Goal: Check status: Check status

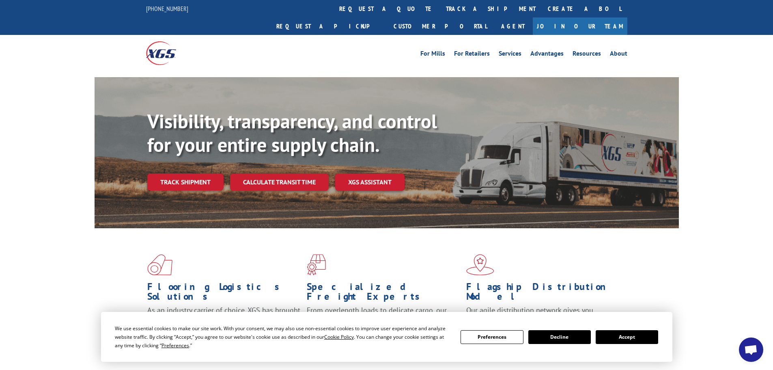
click at [204, 173] on link "Track shipment" at bounding box center [185, 181] width 76 height 17
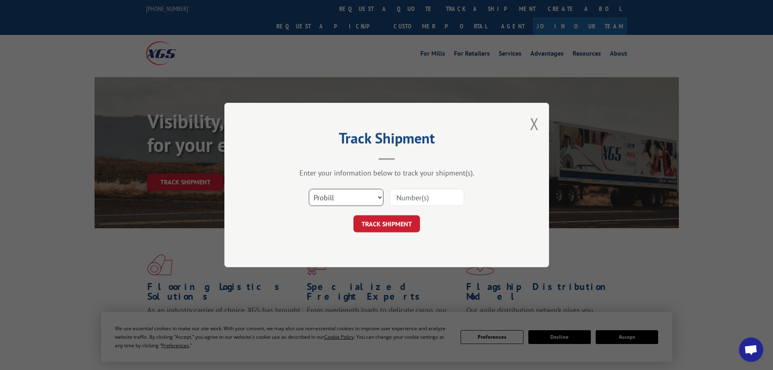
click at [382, 201] on select "Select category... Probill BOL PO" at bounding box center [346, 197] width 75 height 17
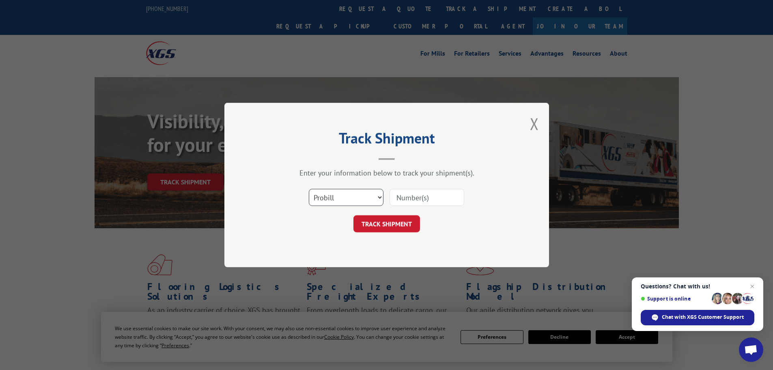
select select "po"
click at [309, 189] on select "Select category... Probill BOL PO" at bounding box center [346, 197] width 75 height 17
click at [402, 200] on input at bounding box center [427, 197] width 75 height 17
paste input "18516072"
type input "18516072"
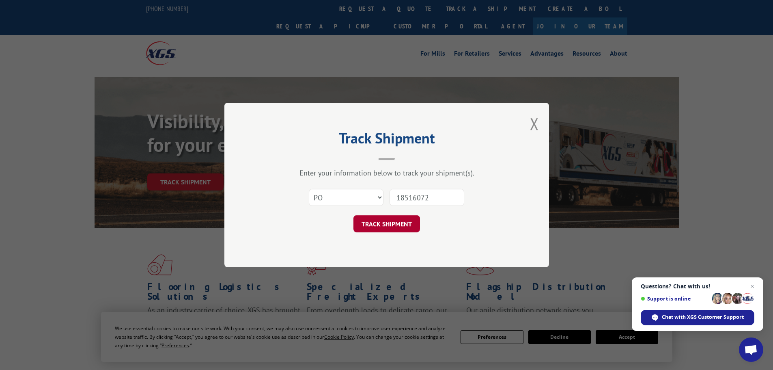
click at [376, 226] on button "TRACK SHIPMENT" at bounding box center [386, 223] width 67 height 17
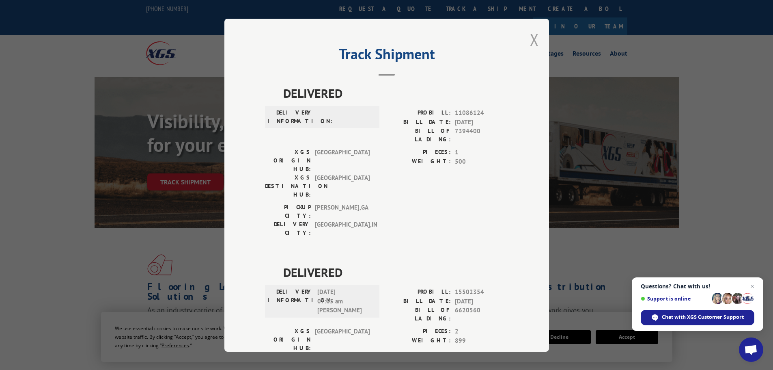
click at [534, 42] on button "Close modal" at bounding box center [534, 40] width 9 height 22
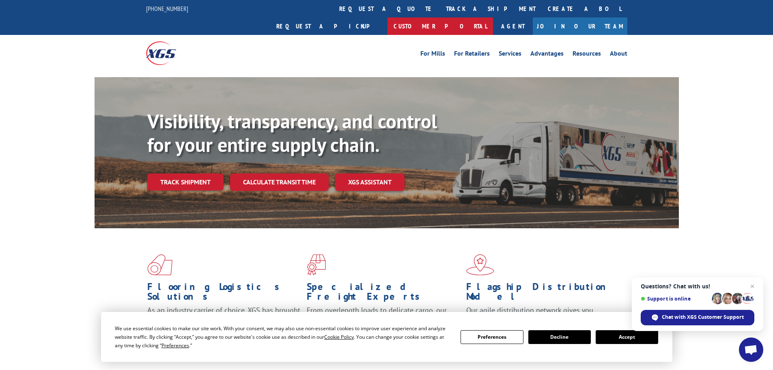
click at [493, 17] on link "Customer Portal" at bounding box center [441, 25] width 106 height 17
